Goal: Check status: Check status

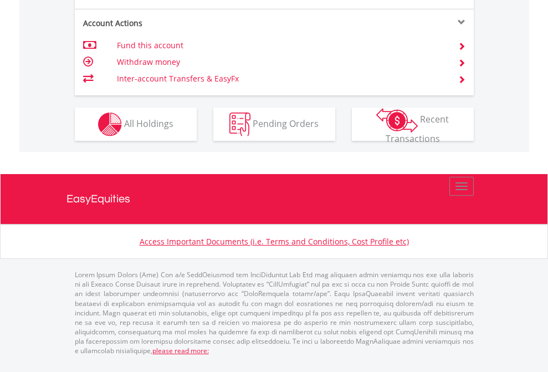
scroll to position [1084, 0]
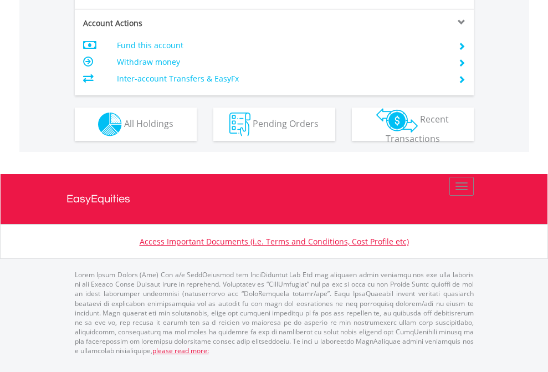
scroll to position [1061, 0]
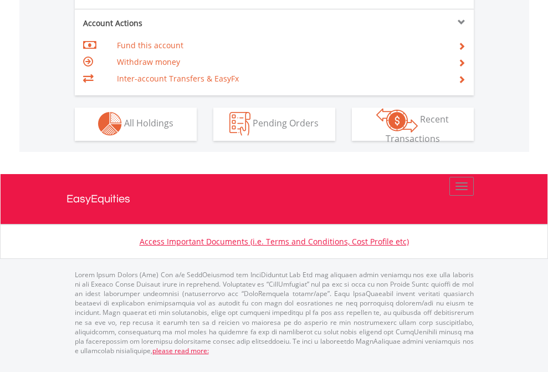
scroll to position [1035, 0]
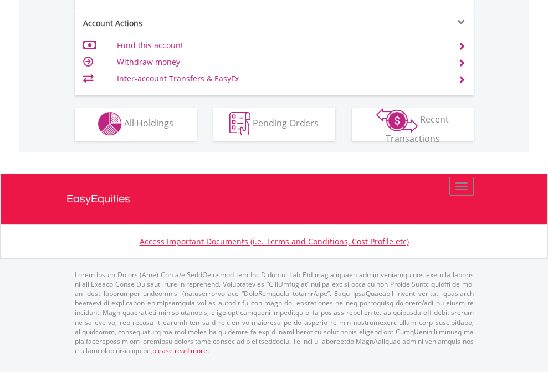
scroll to position [1035, 0]
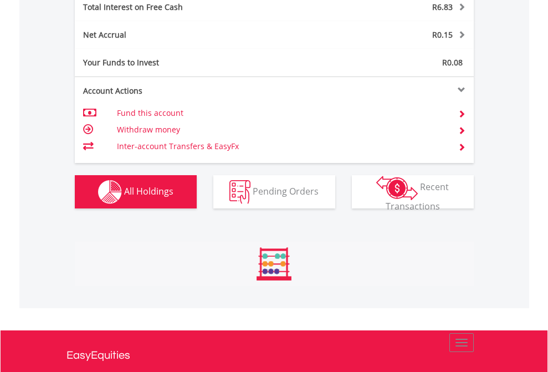
scroll to position [106, 174]
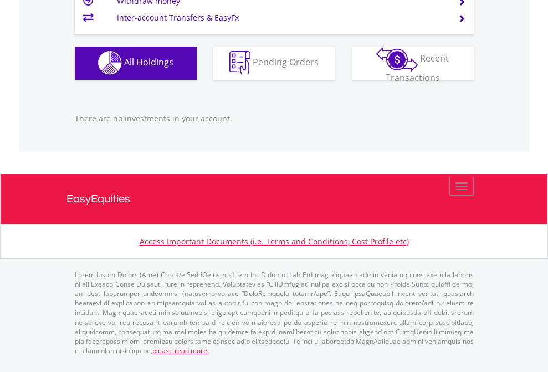
scroll to position [106, 174]
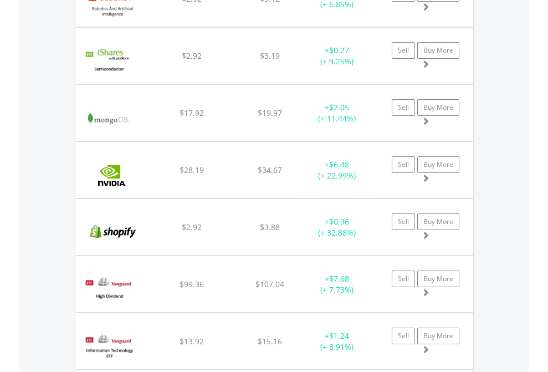
scroll to position [106, 174]
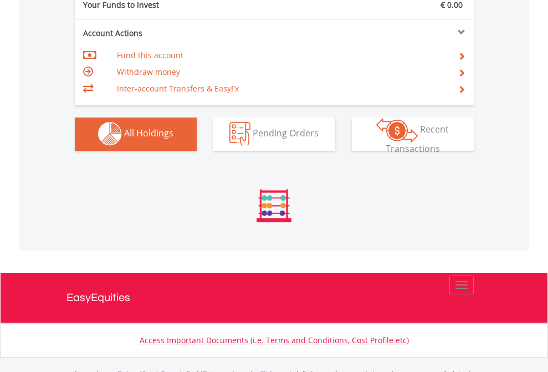
scroll to position [1096, 0]
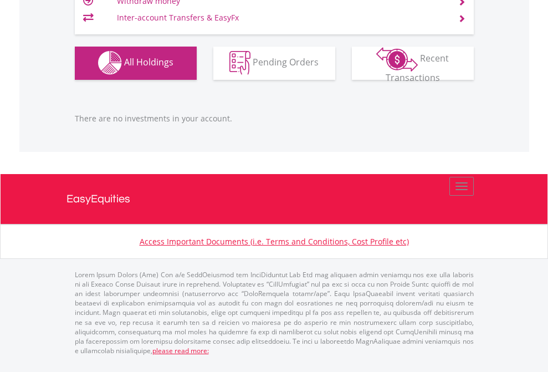
scroll to position [1096, 0]
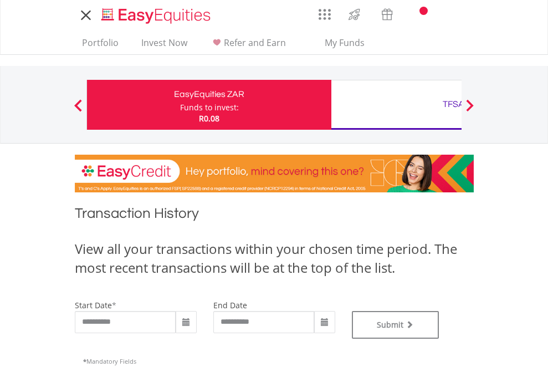
type input "**********"
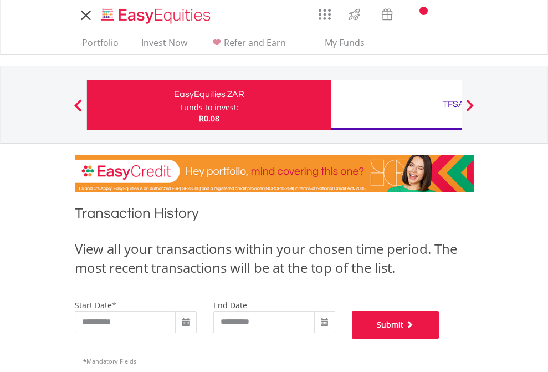
click at [439, 338] on button "Submit" at bounding box center [395, 325] width 87 height 28
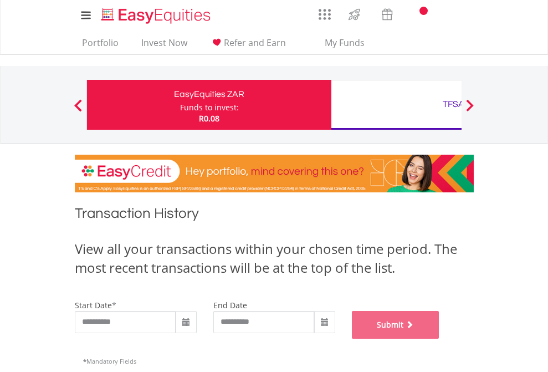
scroll to position [449, 0]
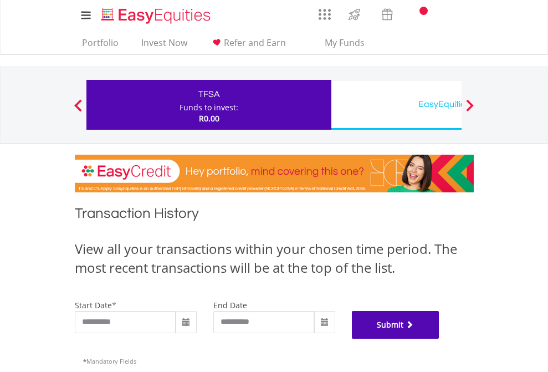
click at [439, 338] on button "Submit" at bounding box center [395, 325] width 87 height 28
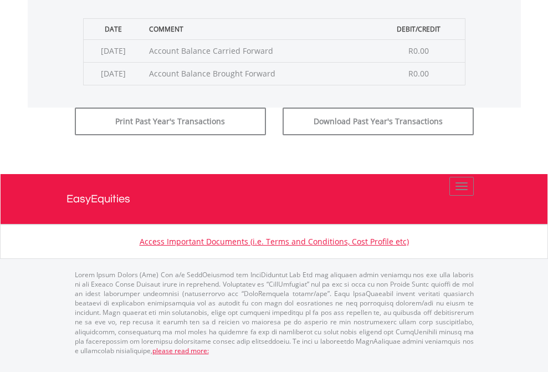
scroll to position [449, 0]
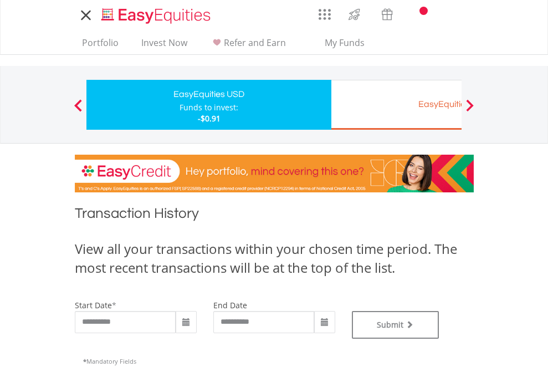
type input "**********"
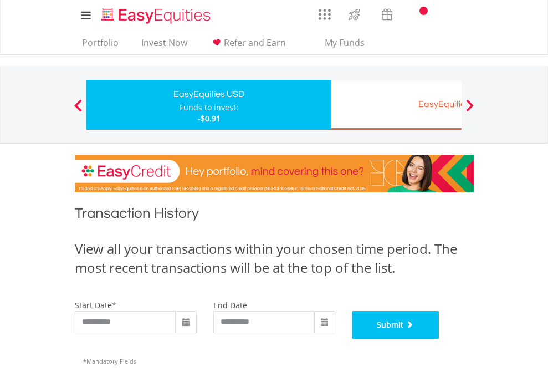
click at [439, 338] on button "Submit" at bounding box center [395, 325] width 87 height 28
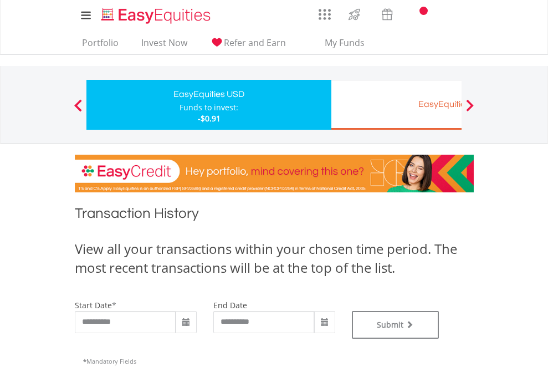
click at [396, 105] on div "EasyEquities EUR" at bounding box center [453, 104] width 231 height 16
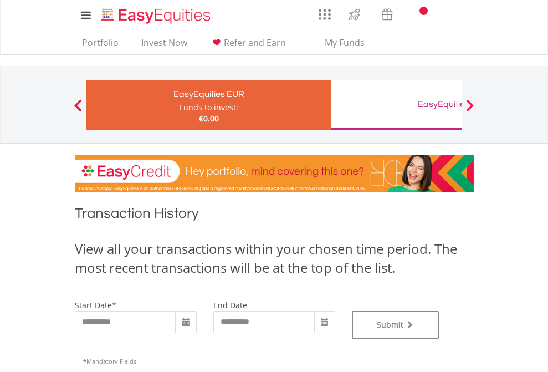
type input "**********"
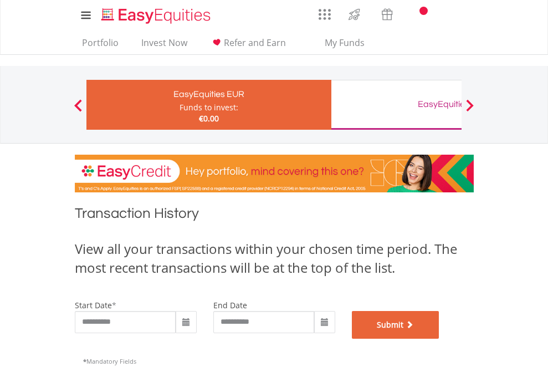
click at [439, 338] on button "Submit" at bounding box center [395, 325] width 87 height 28
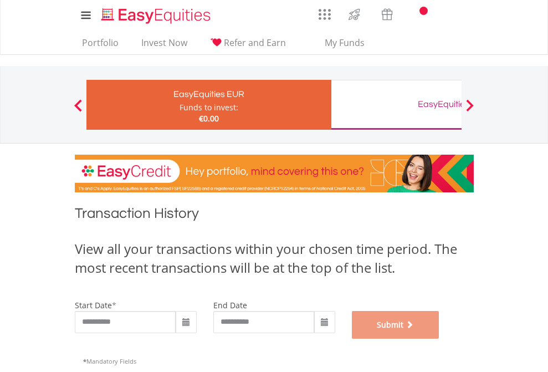
scroll to position [449, 0]
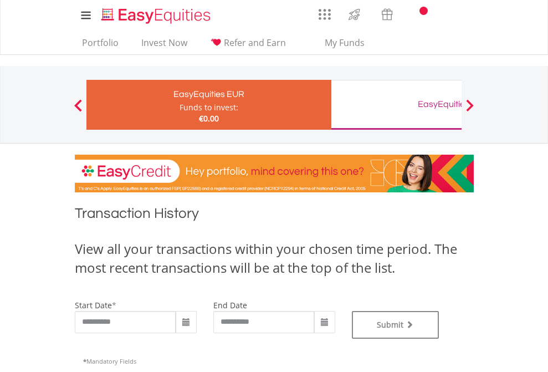
click at [396, 105] on div "EasyEquities GBP" at bounding box center [453, 104] width 231 height 16
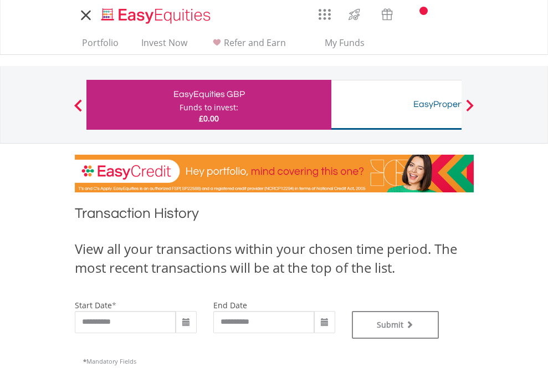
type input "**********"
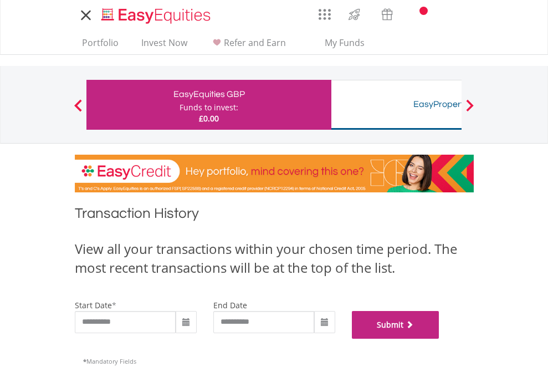
click at [439, 338] on button "Submit" at bounding box center [395, 325] width 87 height 28
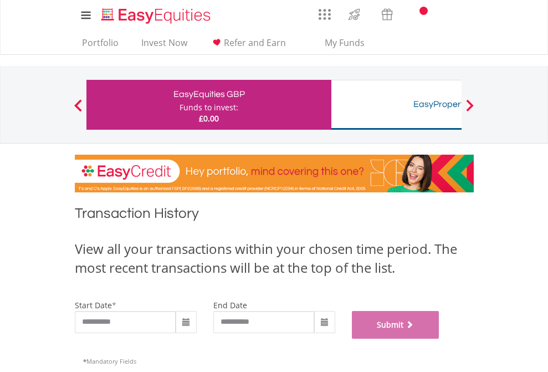
scroll to position [449, 0]
